Goal: Information Seeking & Learning: Learn about a topic

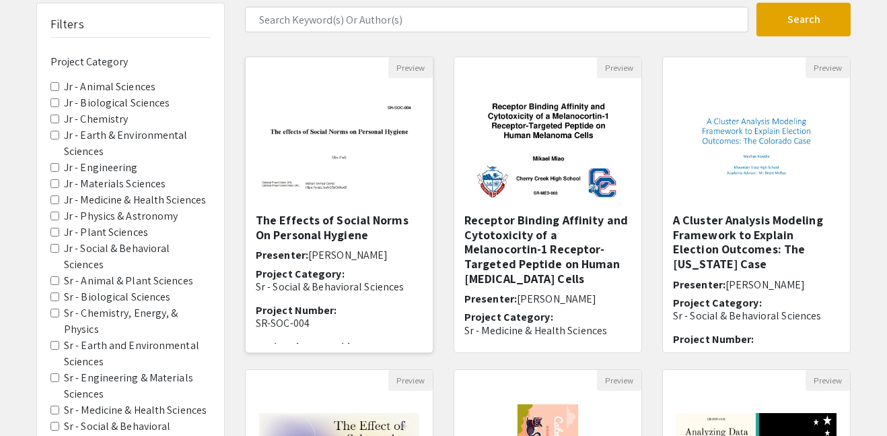
scroll to position [112, 0]
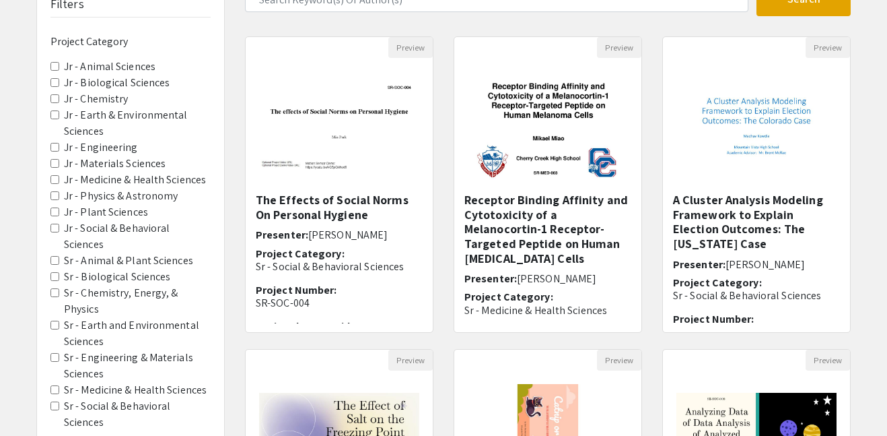
click at [53, 353] on Sciences "Sr - Engineering & Materials Sciences" at bounding box center [54, 357] width 9 height 9
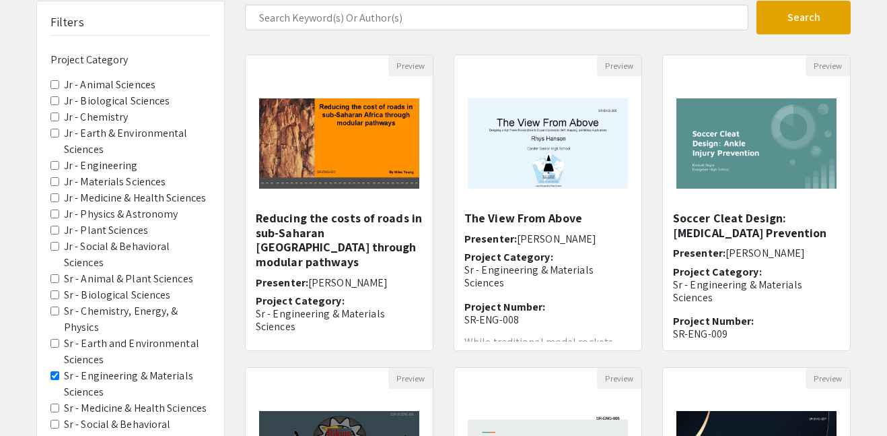
scroll to position [112, 0]
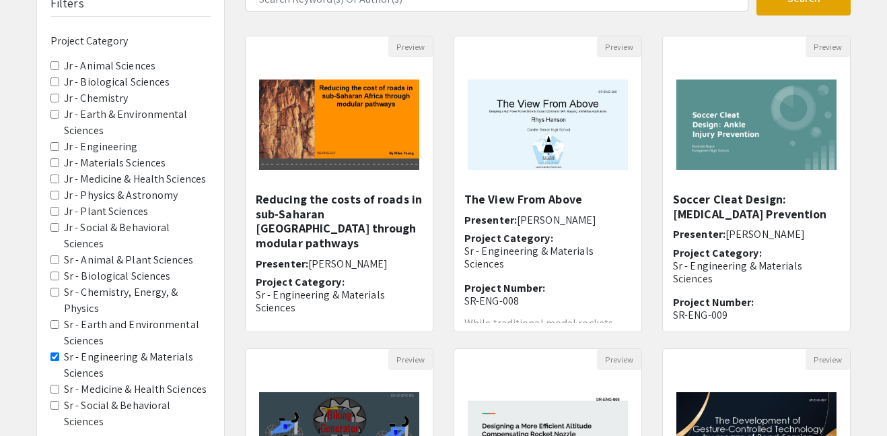
click at [55, 320] on Sciences "Sr - Earth and Environmental Sciences" at bounding box center [54, 324] width 9 height 9
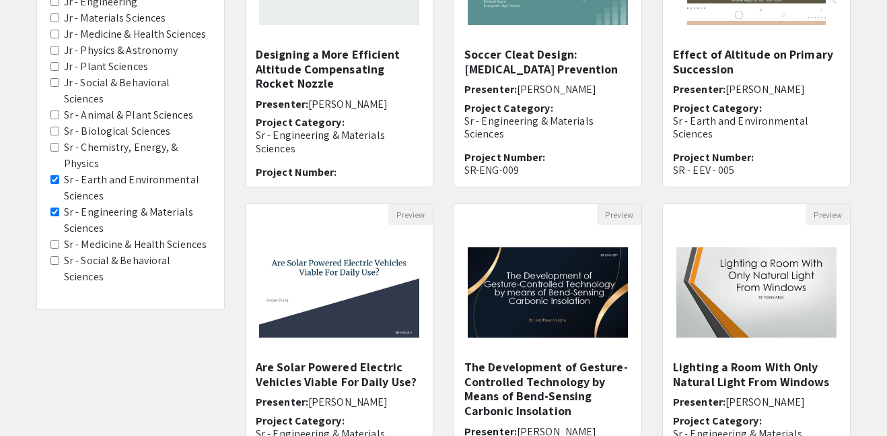
scroll to position [259, 0]
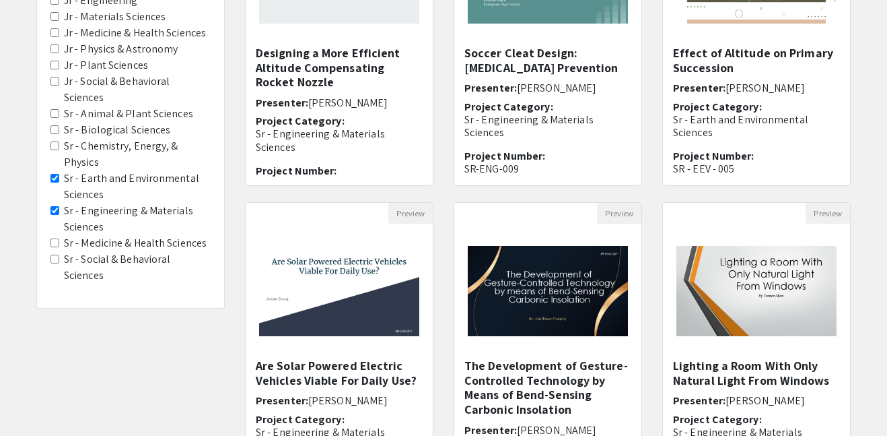
click at [55, 206] on Sciences "Sr - Engineering & Materials Sciences" at bounding box center [54, 210] width 9 height 9
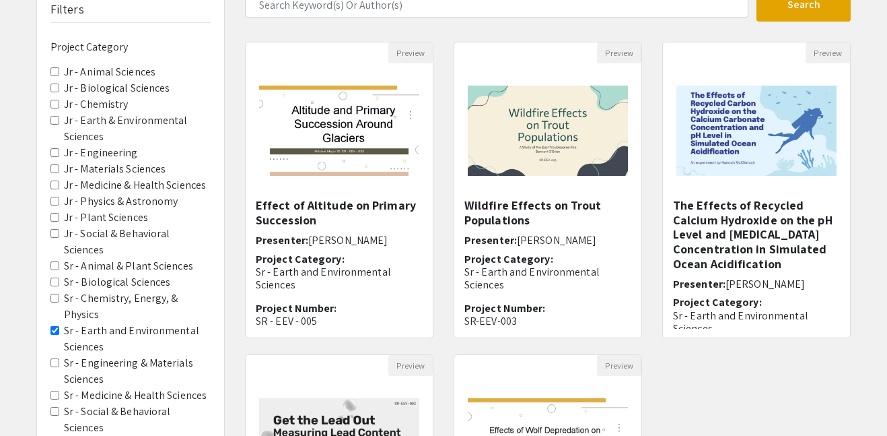
scroll to position [110, 0]
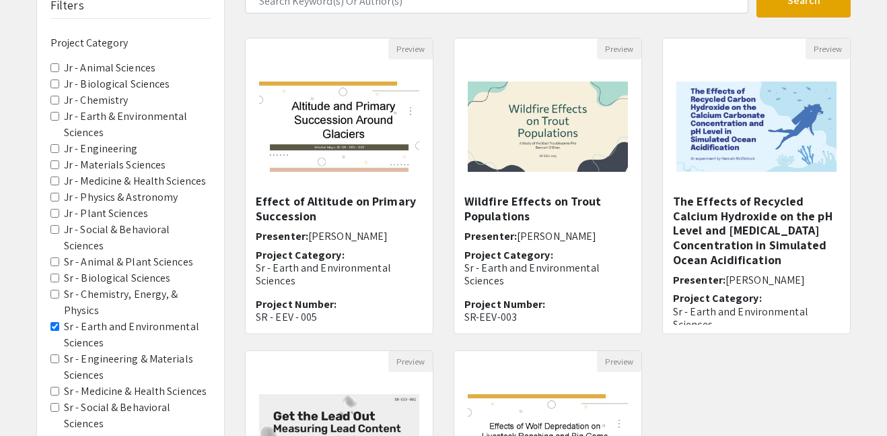
click at [55, 354] on Sciences "Sr - Engineering & Materials Sciences" at bounding box center [54, 358] width 9 height 9
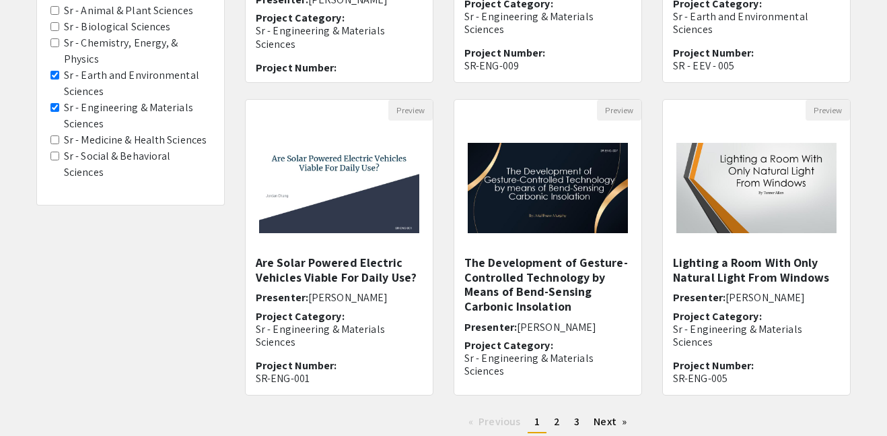
scroll to position [362, 0]
click at [442, 234] on div "Preview Are Solar Powered Electric Vehicles Viable For Daily Use? Presenter: [P…" at bounding box center [339, 254] width 209 height 312
